Goal: Navigation & Orientation: Find specific page/section

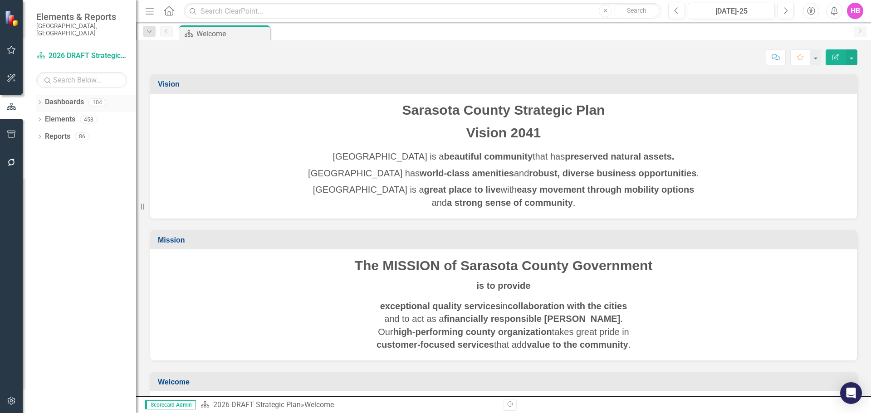
click at [37, 101] on icon "Dropdown" at bounding box center [39, 103] width 6 height 5
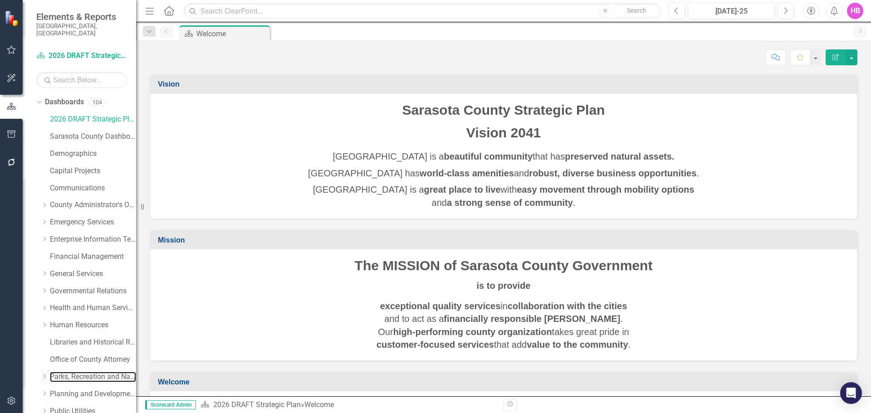
click at [72, 372] on link "Parks, Recreation and Natural Resources" at bounding box center [93, 377] width 86 height 10
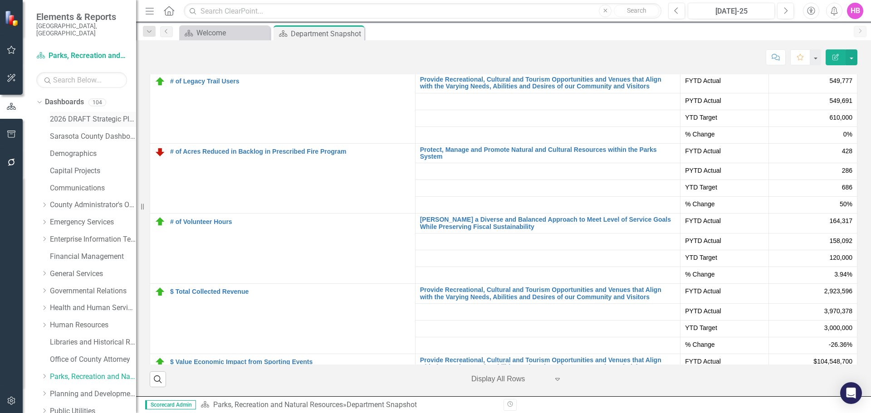
click at [59, 114] on link "2026 DRAFT Strategic Plan" at bounding box center [93, 119] width 86 height 10
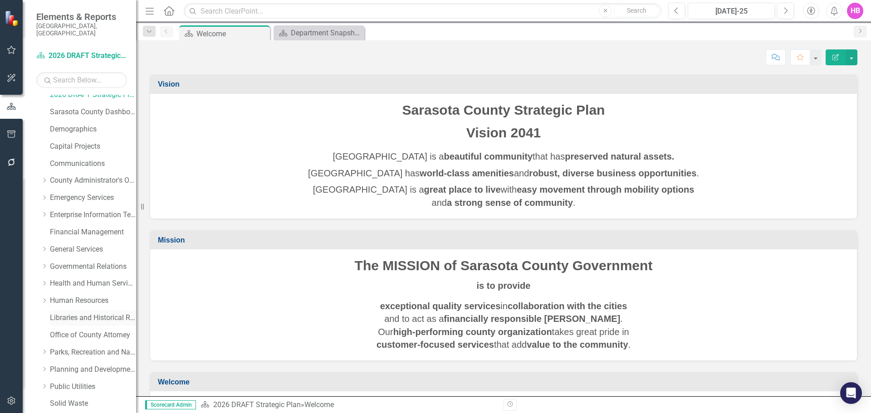
scroll to position [45, 0]
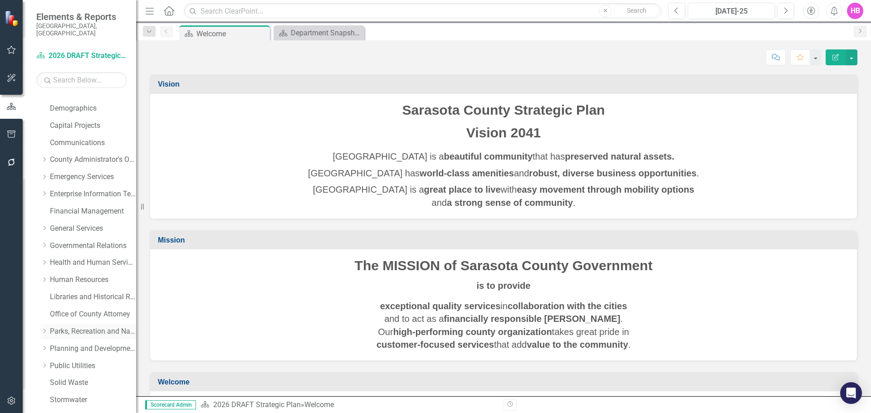
click at [66, 327] on link "Parks, Recreation and Natural Resources" at bounding box center [93, 332] width 86 height 10
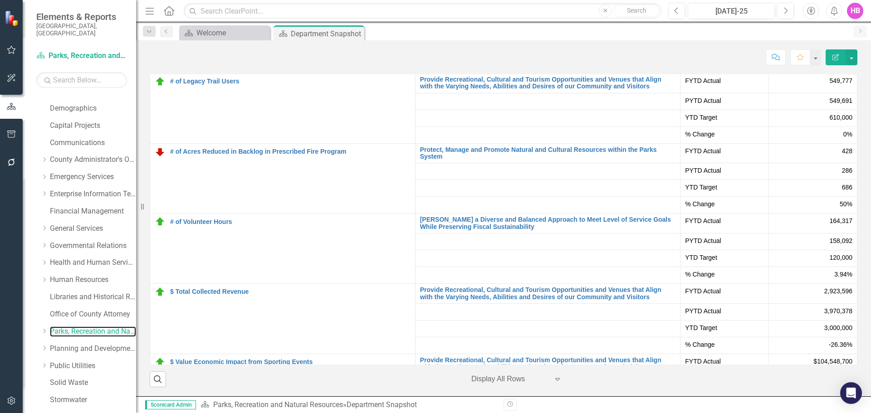
scroll to position [2132, 0]
click at [61, 121] on link "Capital Projects" at bounding box center [93, 126] width 86 height 10
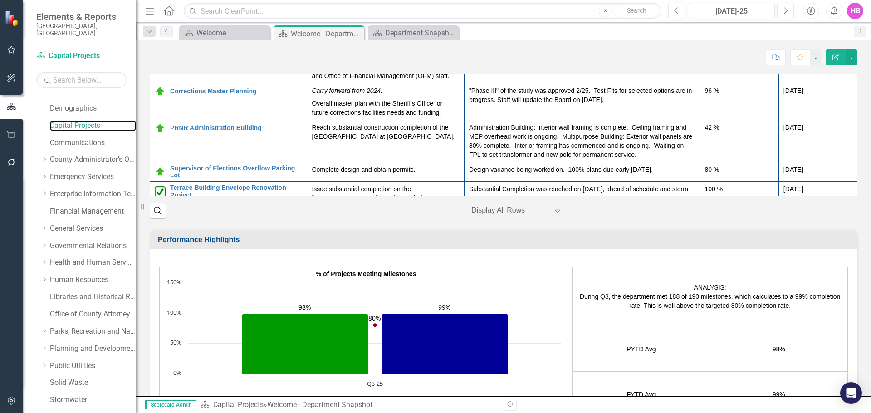
scroll to position [91, 0]
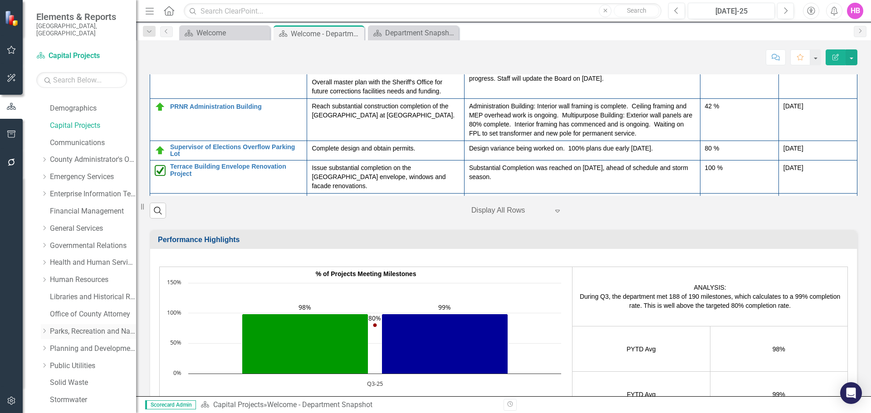
click at [78, 327] on link "Parks, Recreation and Natural Resources" at bounding box center [93, 332] width 86 height 10
